Goal: Task Accomplishment & Management: Complete application form

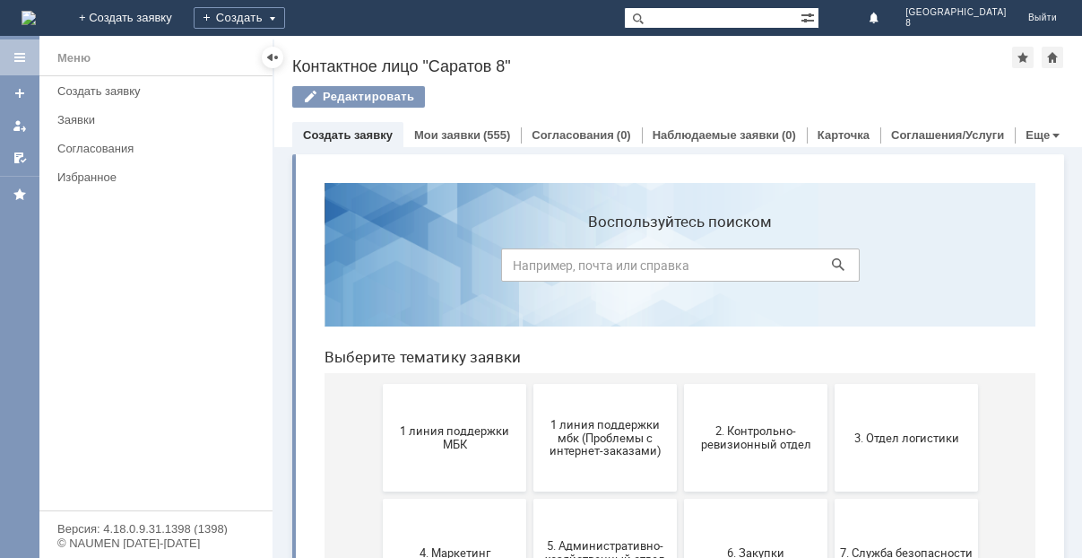
click at [515, 264] on input at bounding box center [680, 264] width 359 height 33
type input "галсту"
click at [832, 260] on icon at bounding box center [838, 264] width 13 height 13
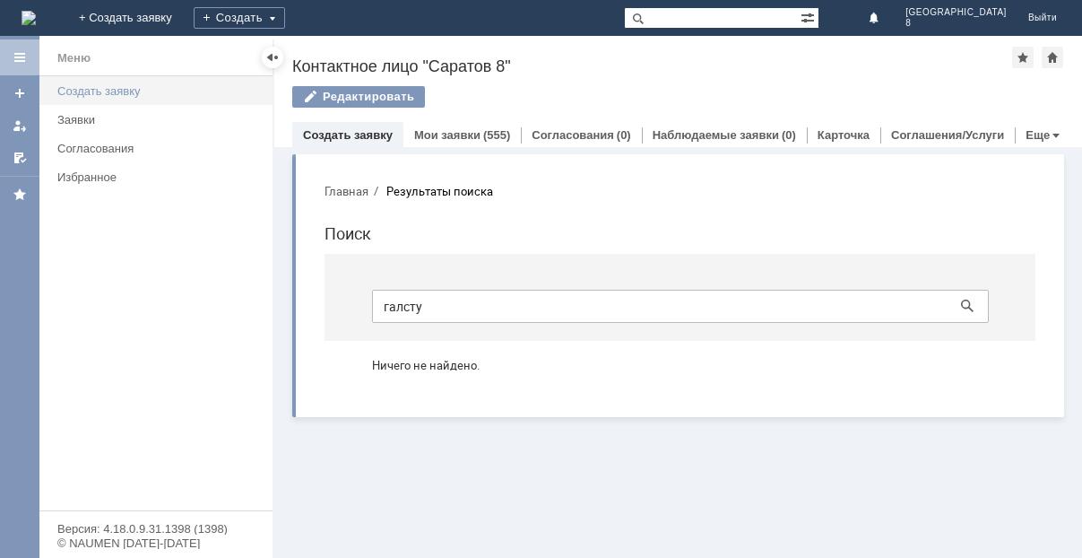
click at [117, 90] on div "Создать заявку" at bounding box center [159, 90] width 204 height 13
click at [112, 91] on div "Создать заявку" at bounding box center [159, 90] width 204 height 13
click at [342, 137] on link "Создать заявку" at bounding box center [348, 134] width 90 height 13
click at [342, 132] on link "Создать заявку" at bounding box center [348, 134] width 90 height 13
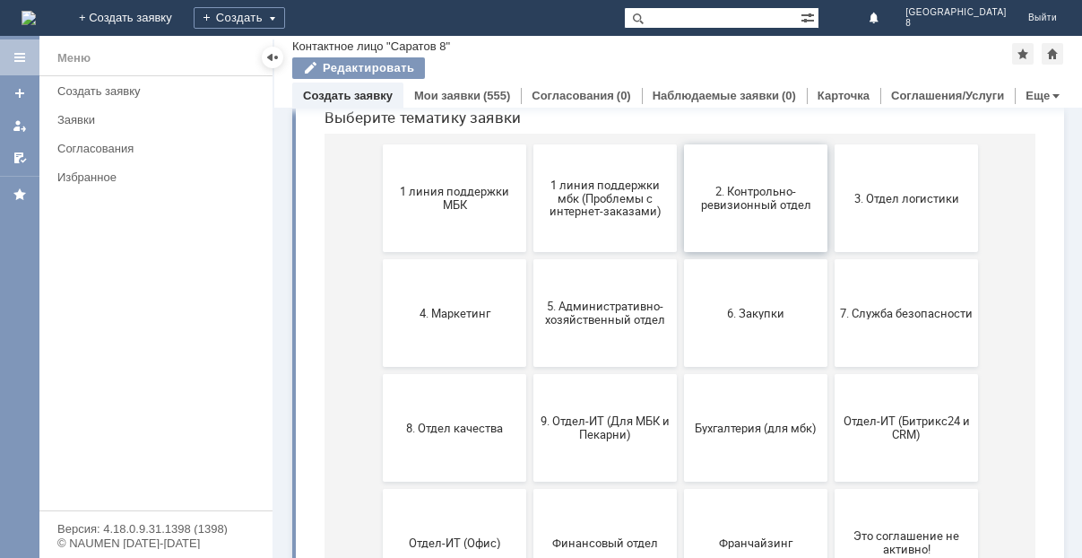
scroll to position [134, 0]
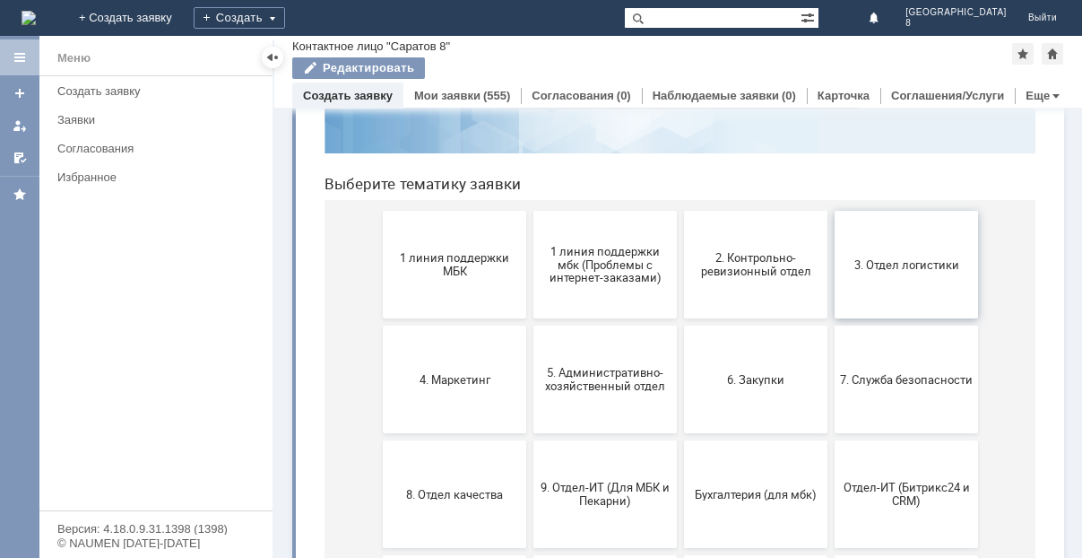
click at [888, 252] on button "3. Отдел логистики" at bounding box center [906, 265] width 143 height 108
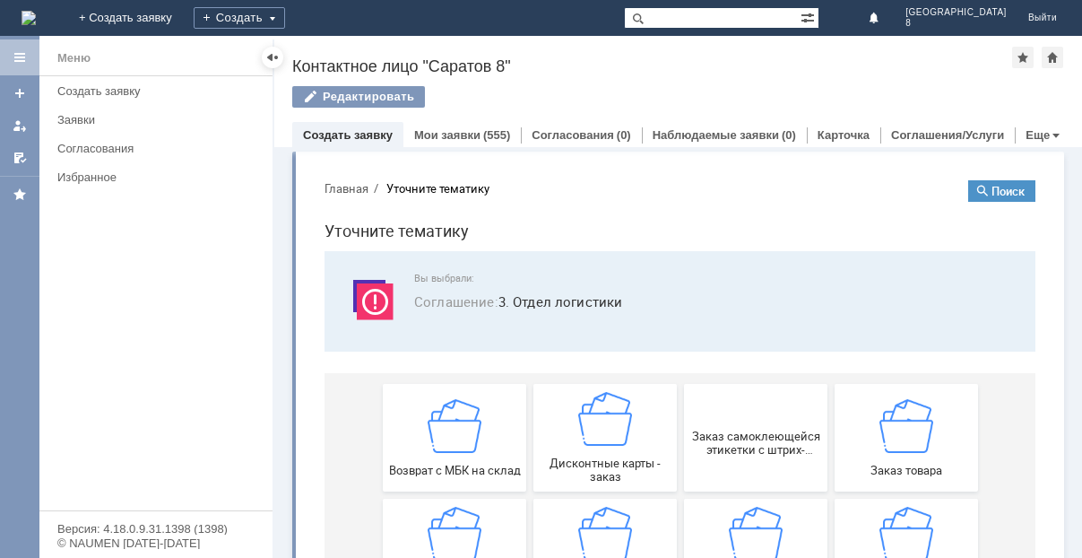
scroll to position [0, 0]
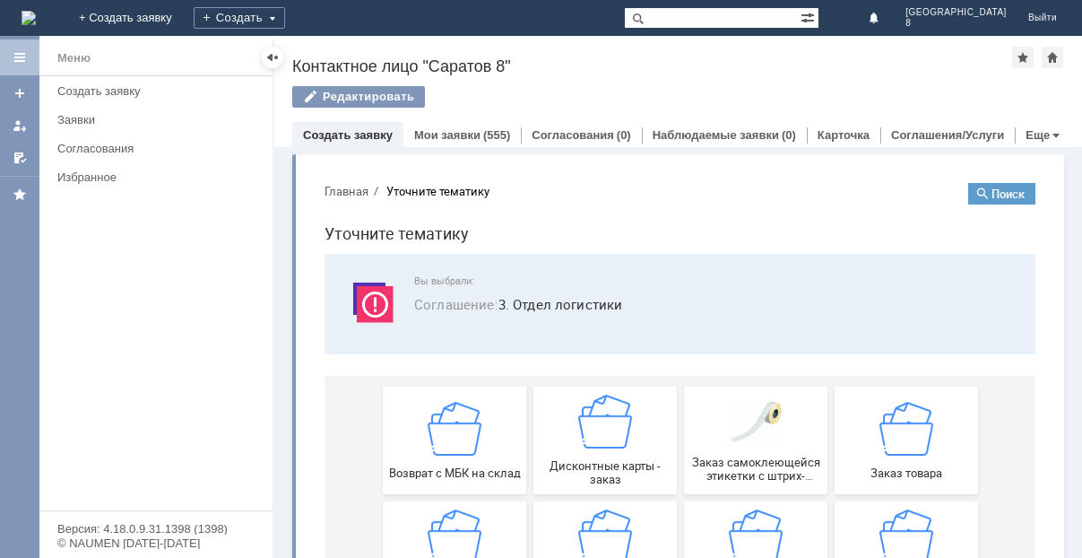
click at [976, 188] on img at bounding box center [982, 193] width 13 height 13
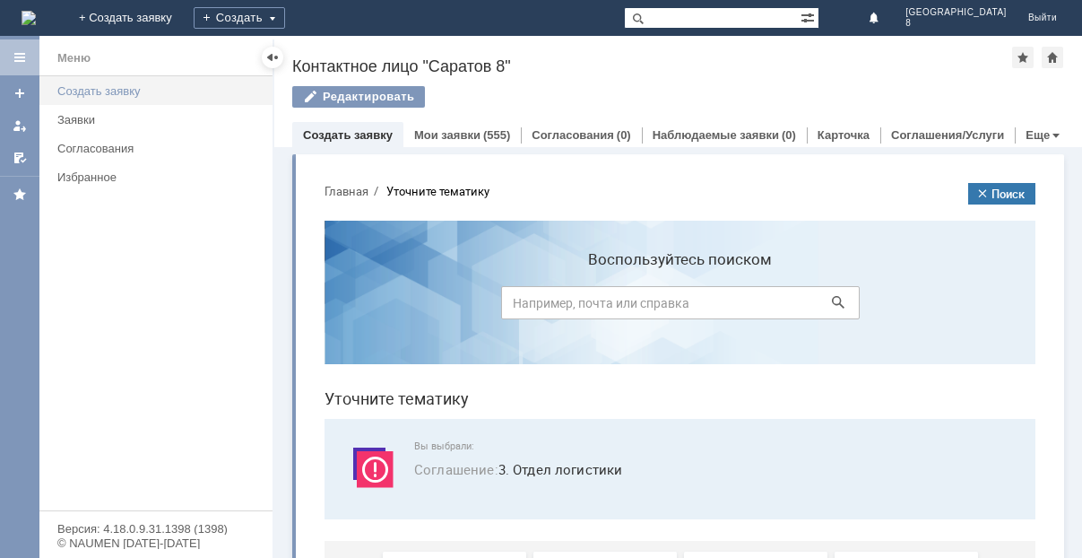
click at [147, 90] on div "Создать заявку" at bounding box center [159, 90] width 204 height 13
click at [112, 96] on div "Создать заявку" at bounding box center [159, 90] width 204 height 13
click at [88, 121] on div "Заявки" at bounding box center [159, 119] width 204 height 13
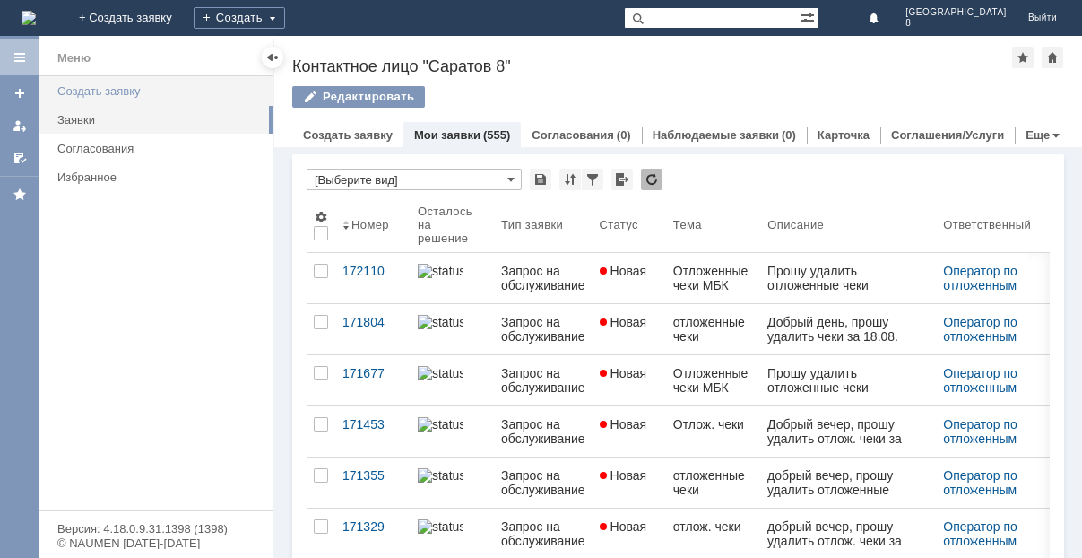
click at [98, 93] on div "Создать заявку" at bounding box center [159, 90] width 204 height 13
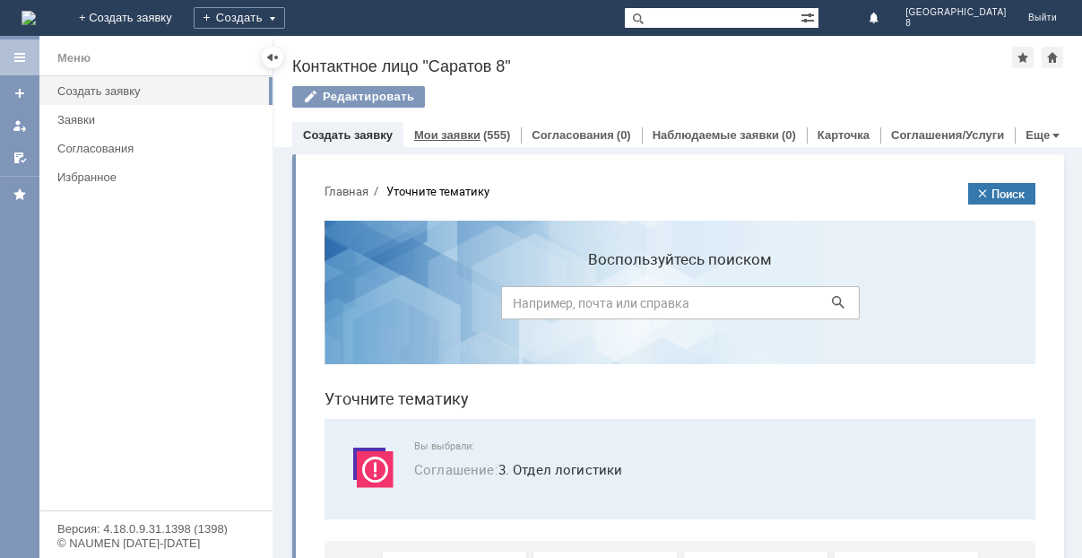
click at [450, 129] on link "Мои заявки" at bounding box center [447, 134] width 66 height 13
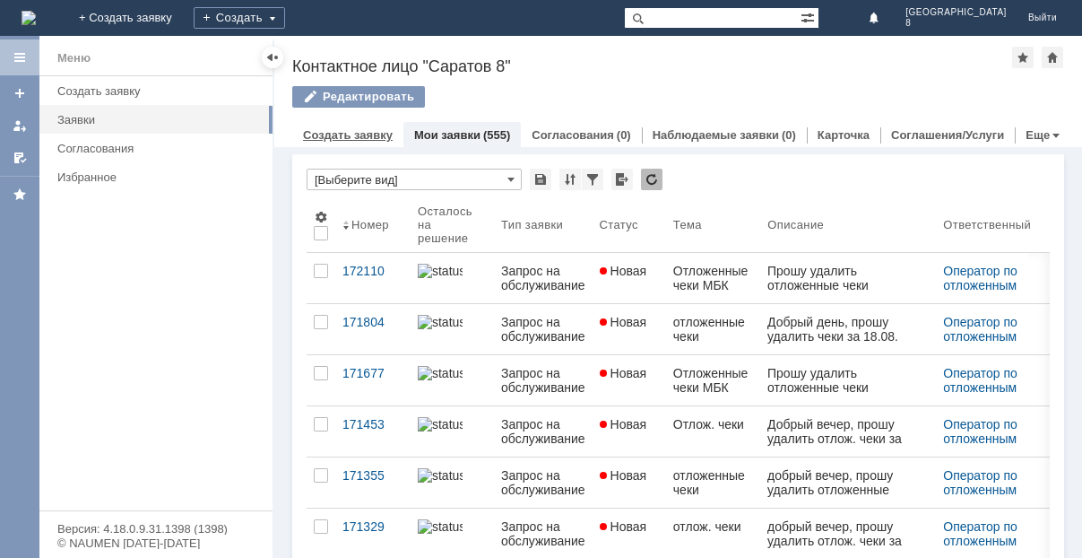
click at [360, 134] on link "Создать заявку" at bounding box center [348, 134] width 90 height 13
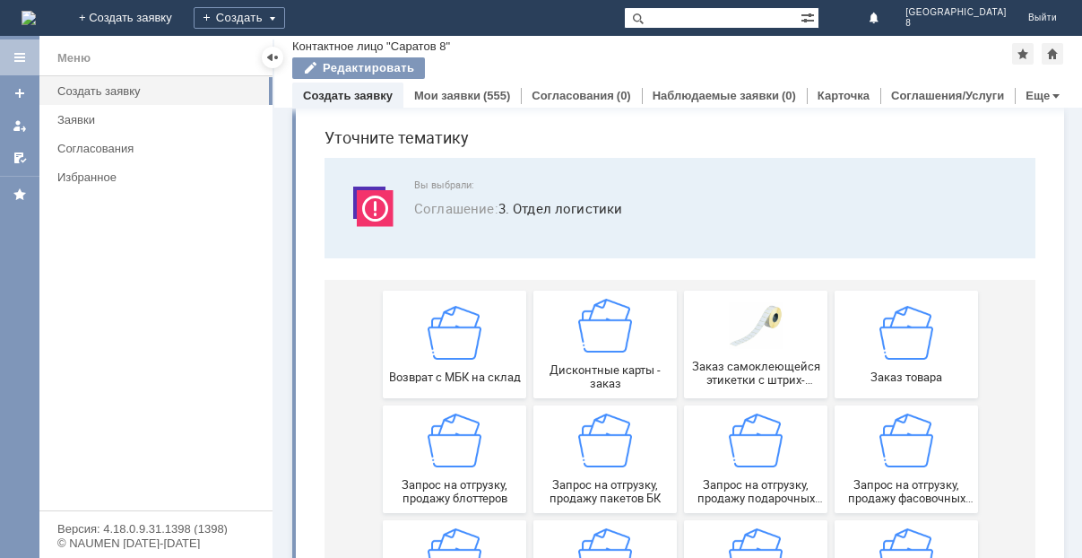
scroll to position [212, 0]
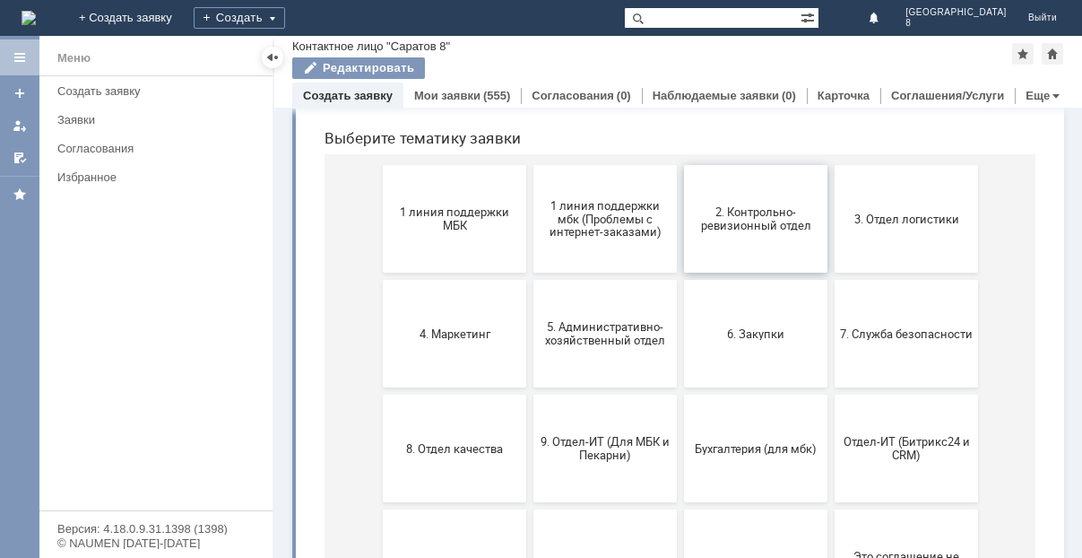
scroll to position [90, 0]
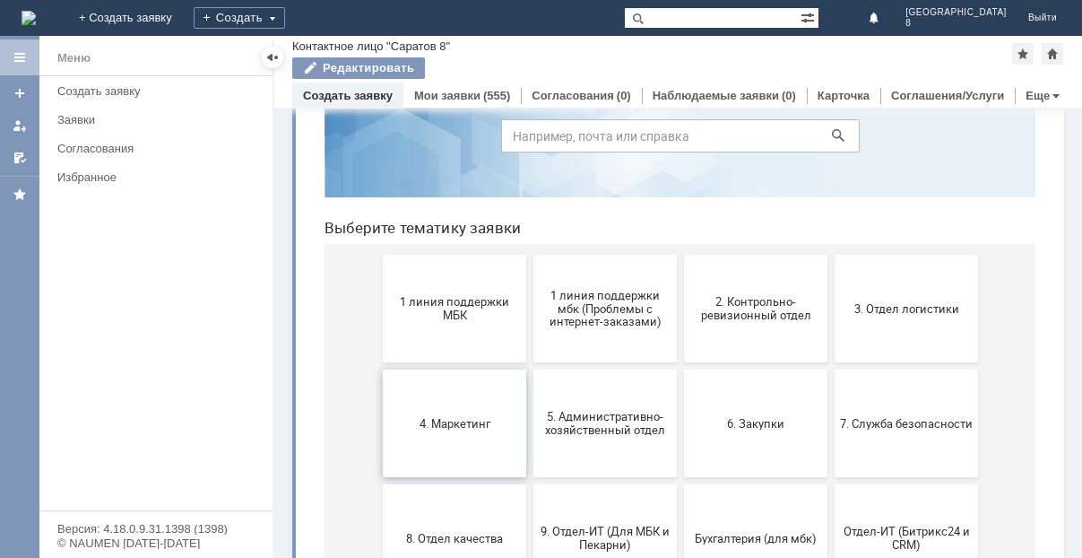
click at [474, 424] on span "4. Маркетинг" at bounding box center [454, 422] width 133 height 13
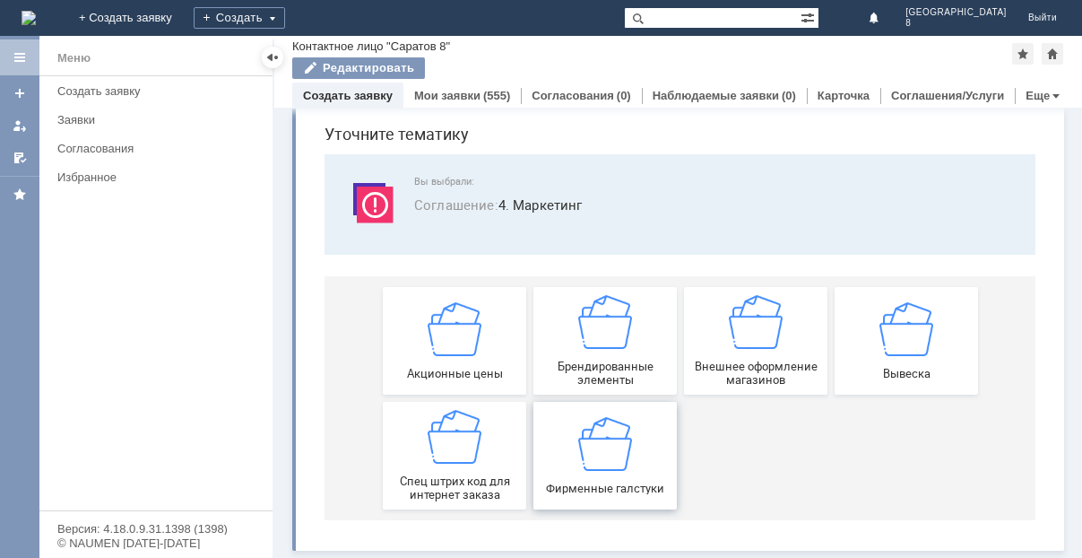
scroll to position [61, 0]
click at [592, 454] on img at bounding box center [605, 443] width 54 height 54
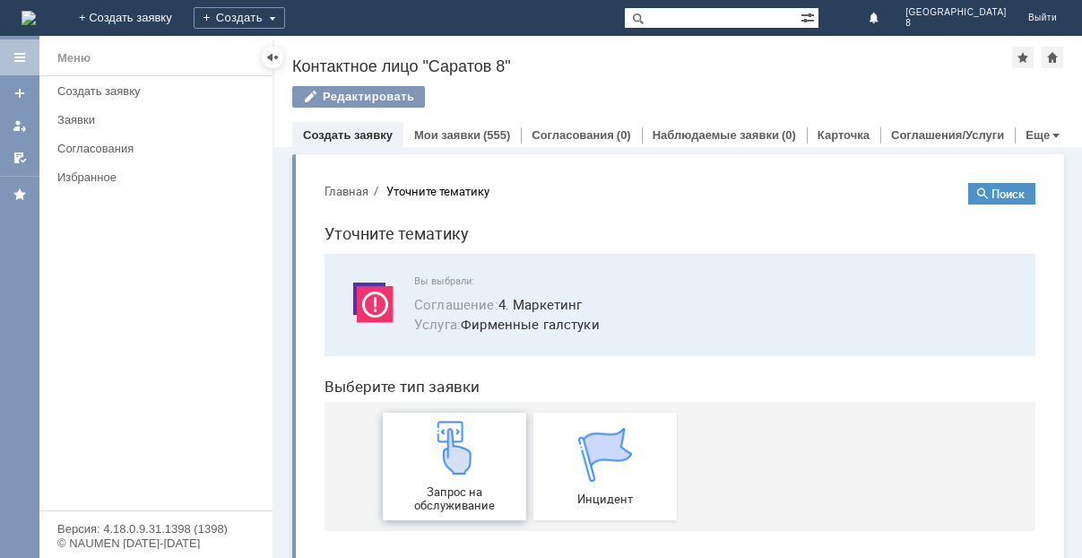
click at [468, 470] on img at bounding box center [455, 447] width 54 height 54
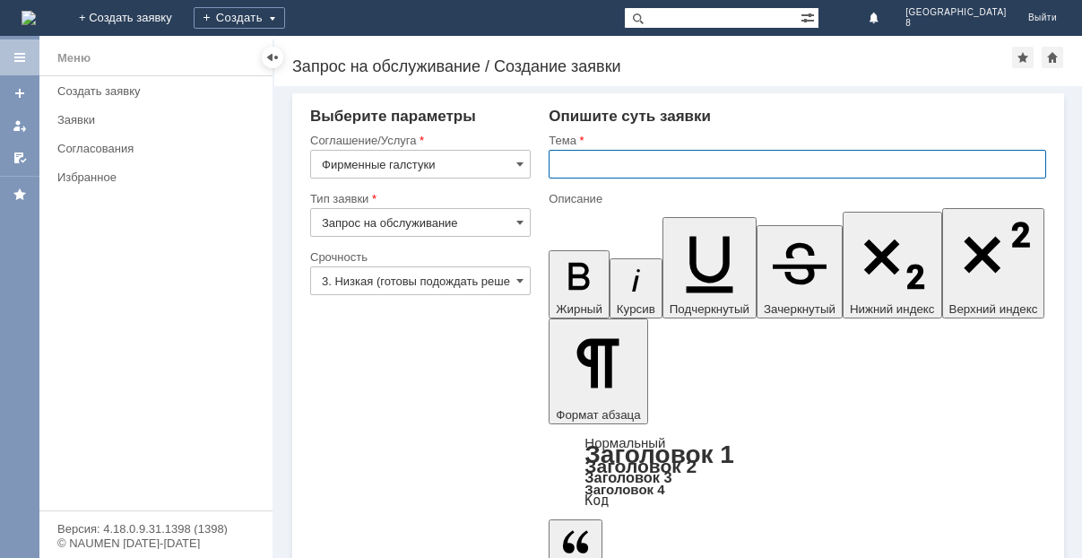
click at [567, 163] on input "text" at bounding box center [798, 164] width 498 height 29
type input "Галстук"
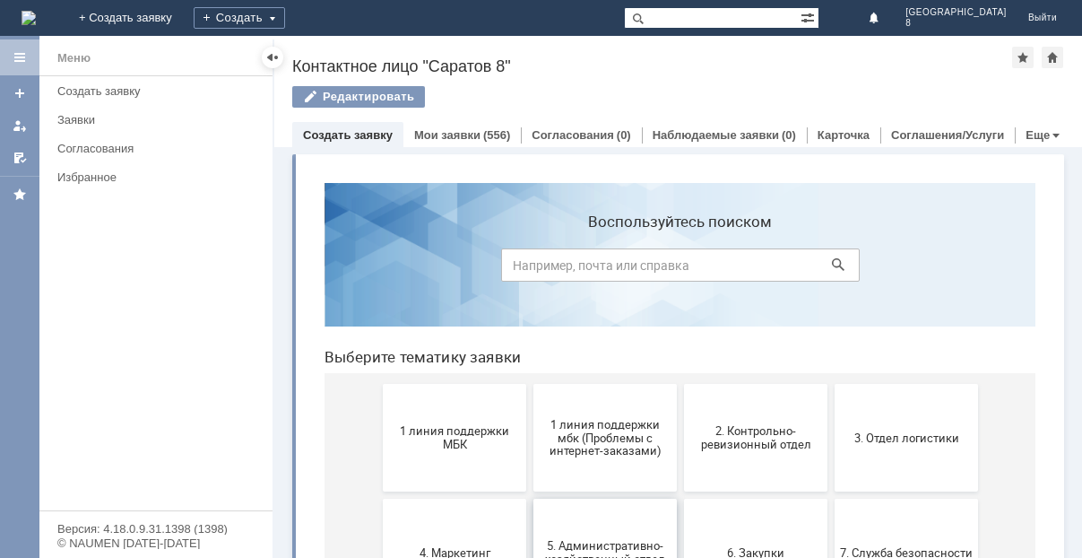
scroll to position [90, 0]
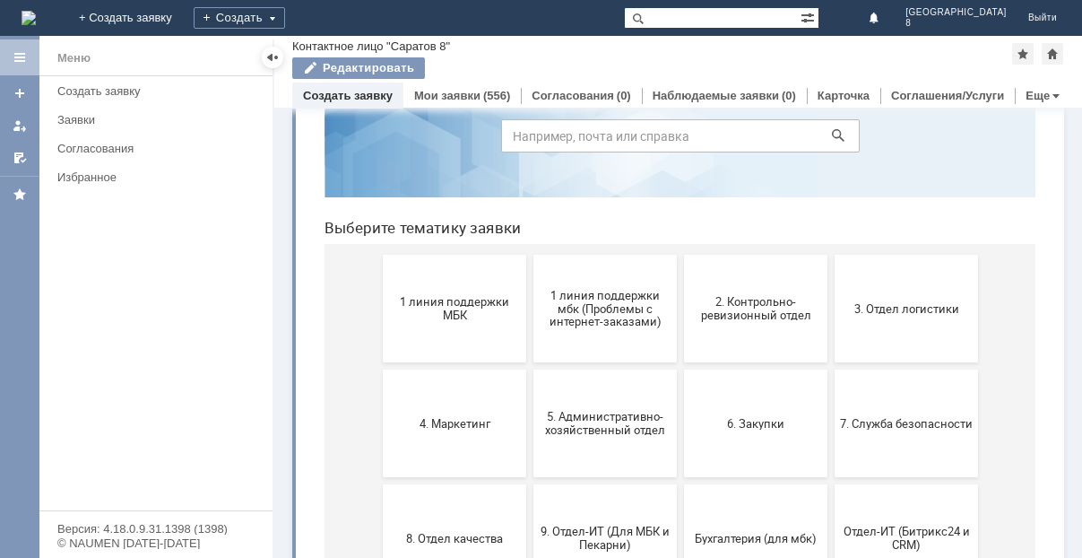
click at [512, 138] on input at bounding box center [680, 135] width 359 height 33
type input "галс"
click at [832, 135] on icon at bounding box center [838, 135] width 13 height 13
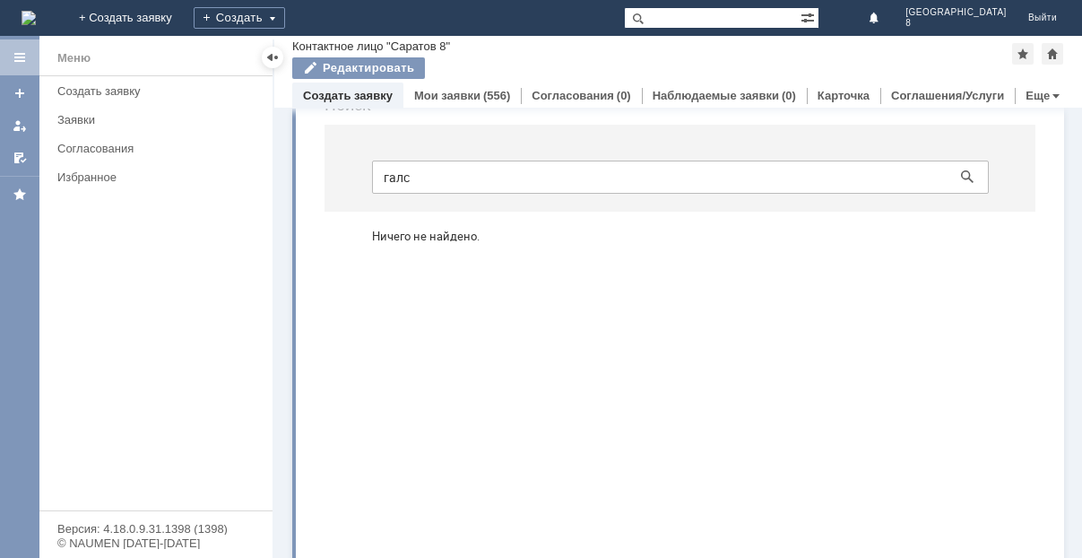
scroll to position [0, 0]
